Goal: Find specific page/section: Find specific page/section

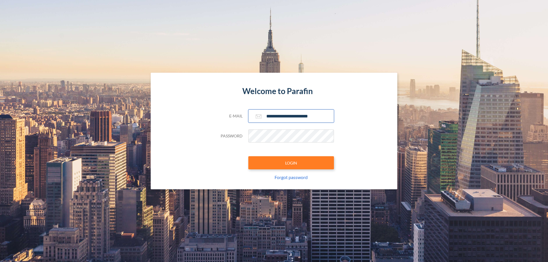
type input "**********"
click at [291, 163] on button "LOGIN" at bounding box center [291, 162] width 86 height 13
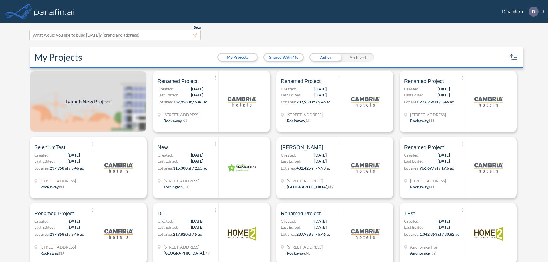
scroll to position [1, 0]
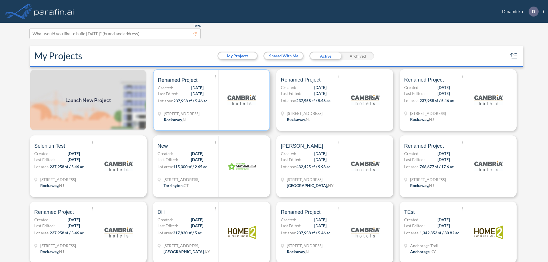
click at [210, 100] on p "Lot area: 237,958 sf / 5.46 ac" at bounding box center [188, 102] width 60 height 8
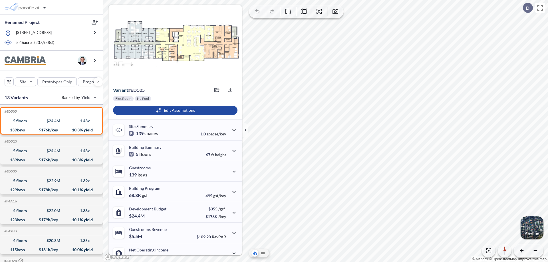
scroll to position [29, 0]
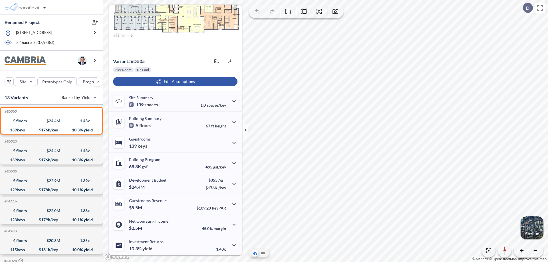
click at [174, 82] on div "button" at bounding box center [175, 81] width 124 height 9
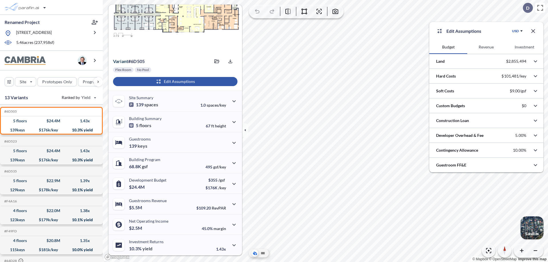
click at [524, 47] on button "Investment" at bounding box center [524, 47] width 38 height 14
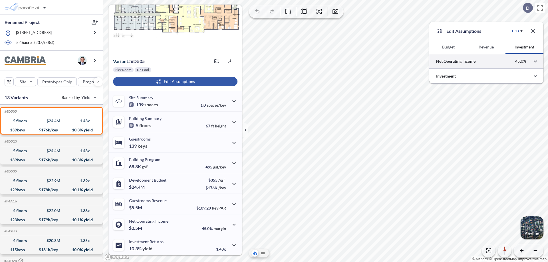
click at [486, 61] on div at bounding box center [486, 61] width 114 height 15
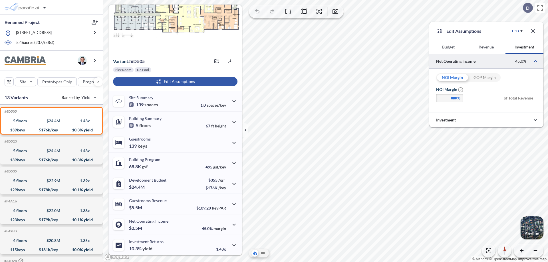
click at [484, 78] on div "GOP Margin" at bounding box center [484, 77] width 32 height 9
